Goal: Task Accomplishment & Management: Use online tool/utility

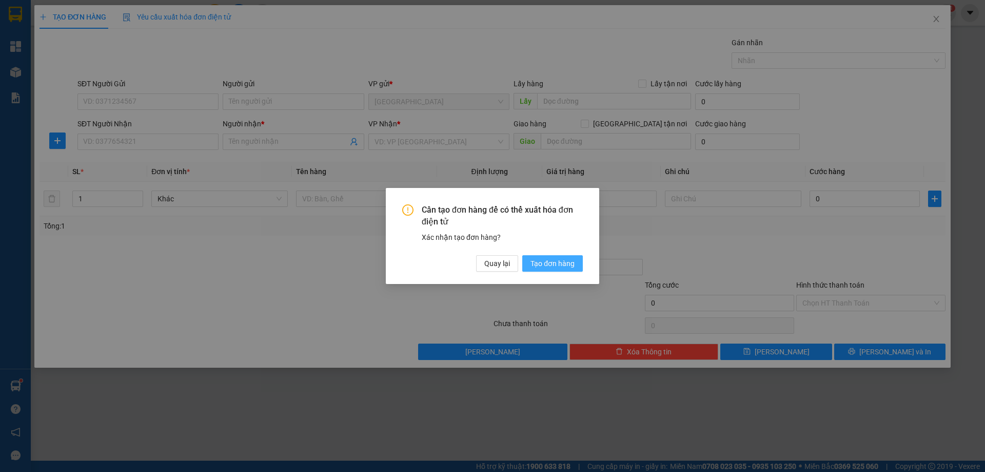
click at [557, 268] on span "Tạo đơn hàng" at bounding box center [553, 263] width 44 height 11
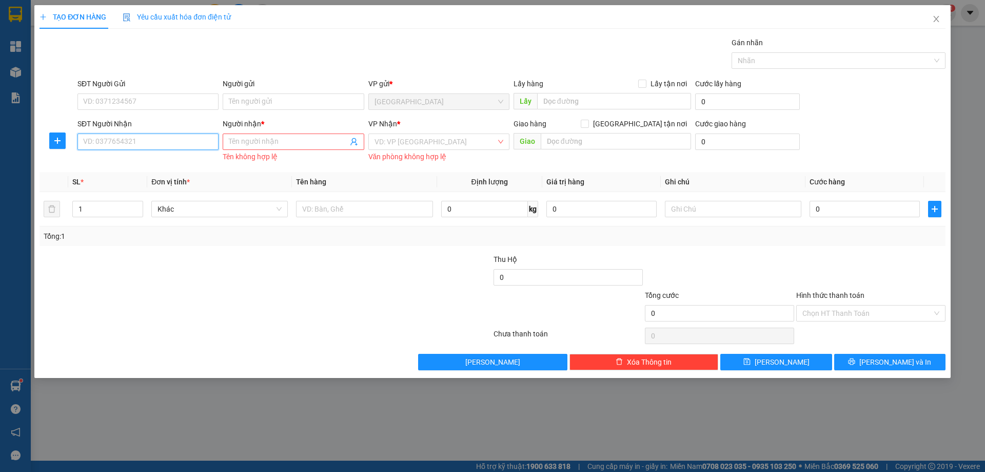
click at [166, 139] on input "SĐT Người Nhận" at bounding box center [147, 141] width 141 height 16
click at [167, 142] on input "SĐT Người Nhận" at bounding box center [147, 141] width 141 height 16
type input "0976660623"
click at [133, 161] on div "0976660623 - MỸ" at bounding box center [148, 161] width 129 height 11
type input "MỸ"
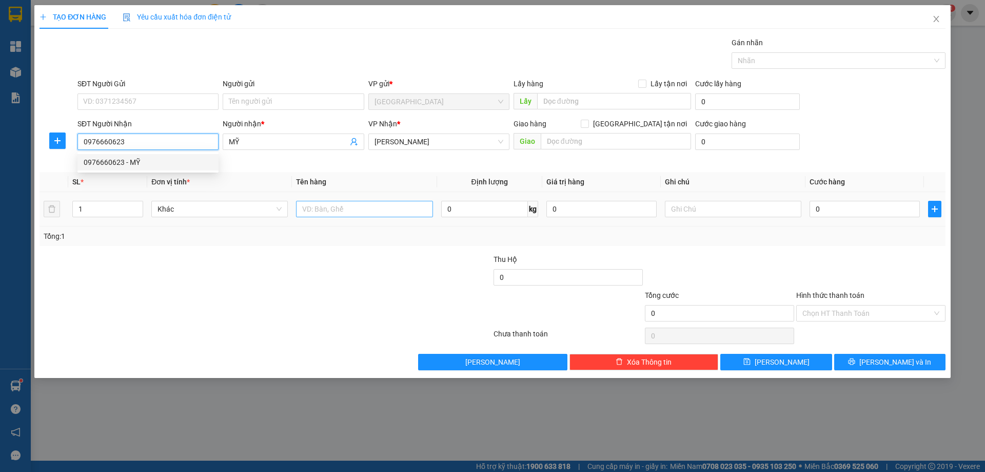
type input "0976660623"
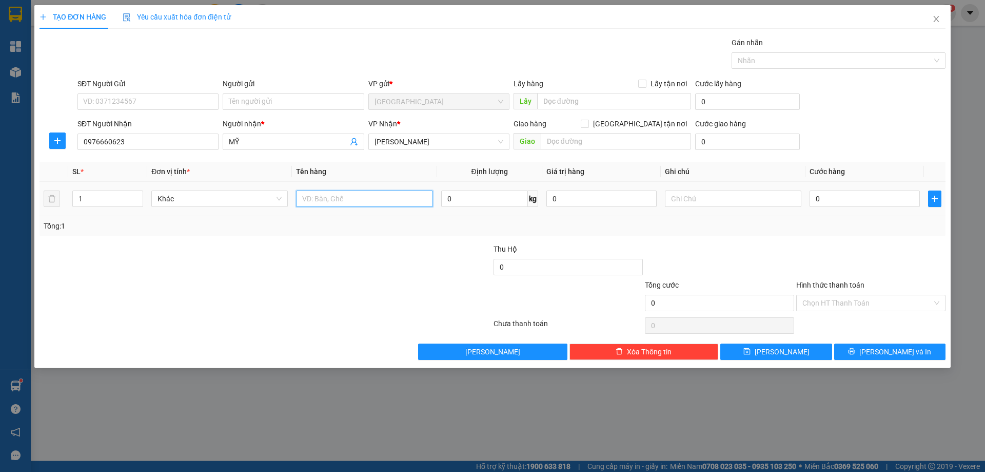
click at [370, 203] on input "text" at bounding box center [364, 198] width 136 height 16
type input "2T"
type input "2"
click at [139, 193] on span "up" at bounding box center [137, 196] width 6 height 6
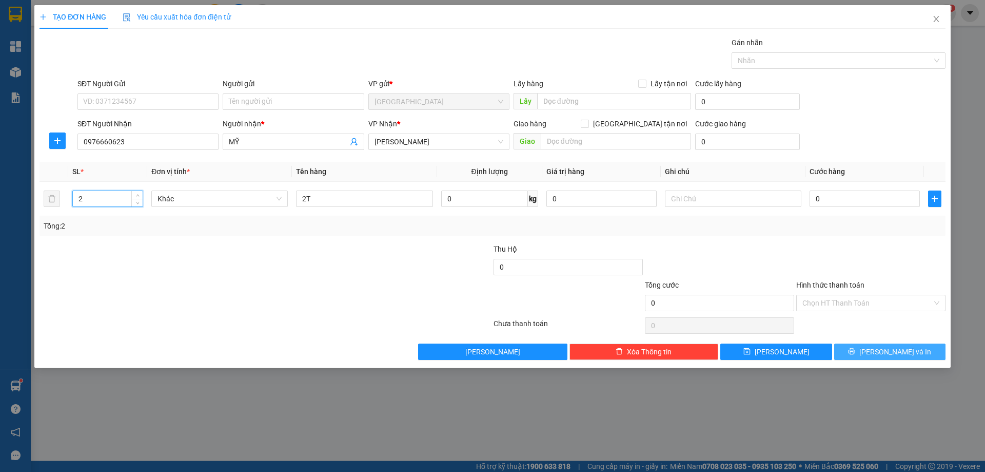
click at [887, 345] on button "[PERSON_NAME] và In" at bounding box center [889, 351] width 111 height 16
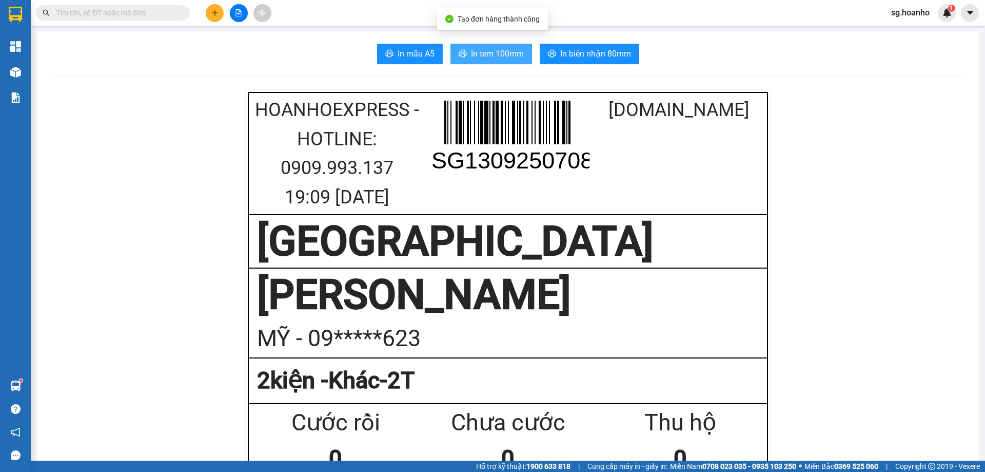
click at [477, 48] on span "In tem 100mm" at bounding box center [497, 53] width 53 height 13
